Goal: Task Accomplishment & Management: Manage account settings

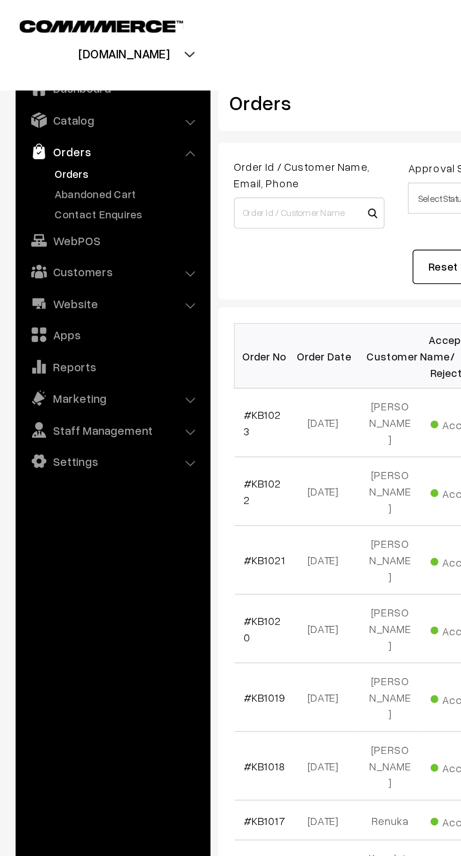
click at [61, 114] on link "Abandoned Cart" at bounding box center [77, 117] width 93 height 10
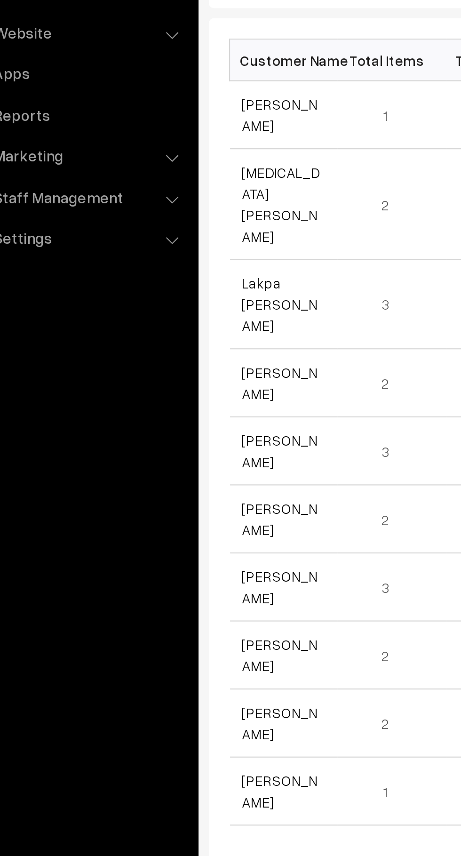
click at [177, 223] on link "Sanjana Rahi" at bounding box center [164, 221] width 35 height 18
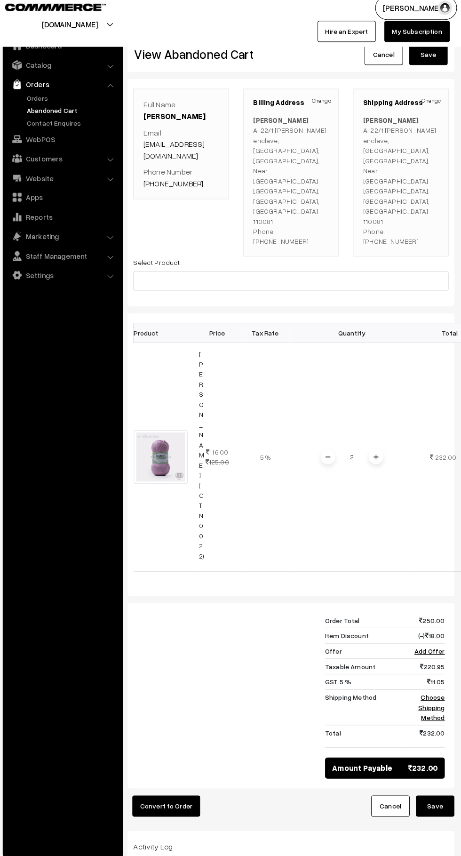
scroll to position [0, 1]
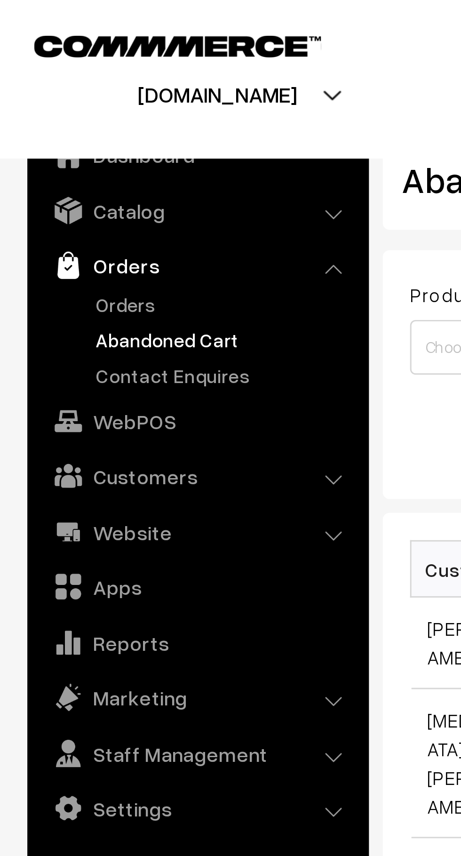
click at [69, 164] on link "Customers" at bounding box center [68, 163] width 112 height 17
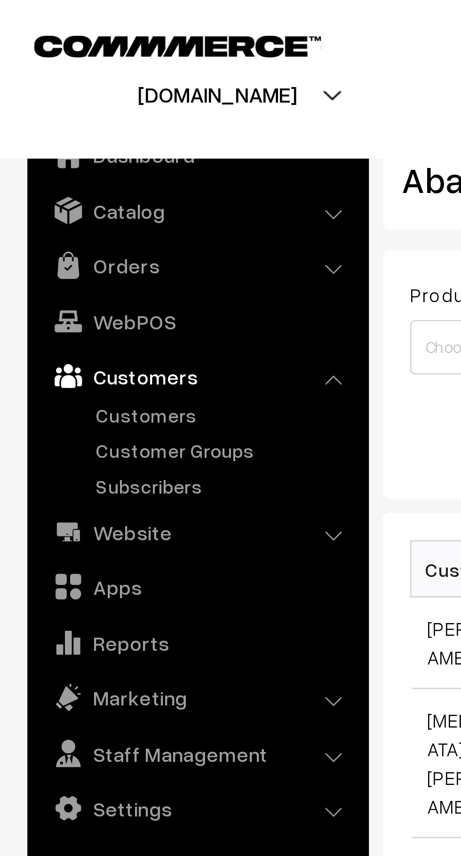
click at [52, 142] on link "Customers" at bounding box center [77, 143] width 93 height 10
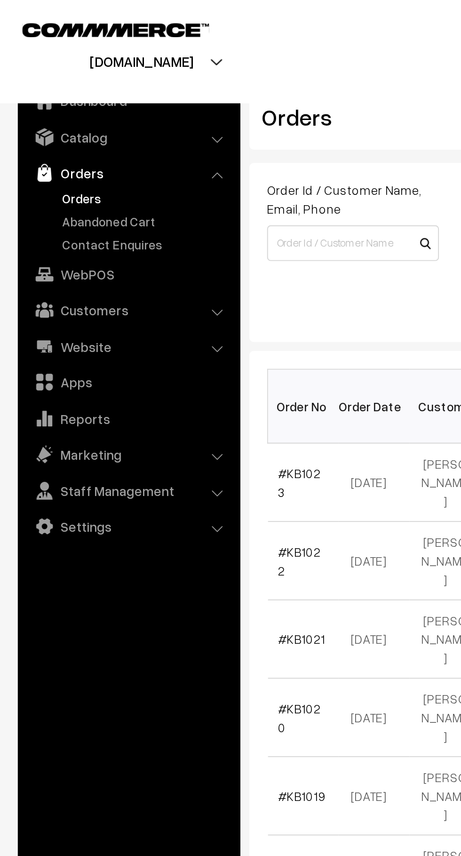
click at [80, 115] on link "Abandoned Cart" at bounding box center [77, 117] width 93 height 10
